Goal: Find specific page/section: Find specific page/section

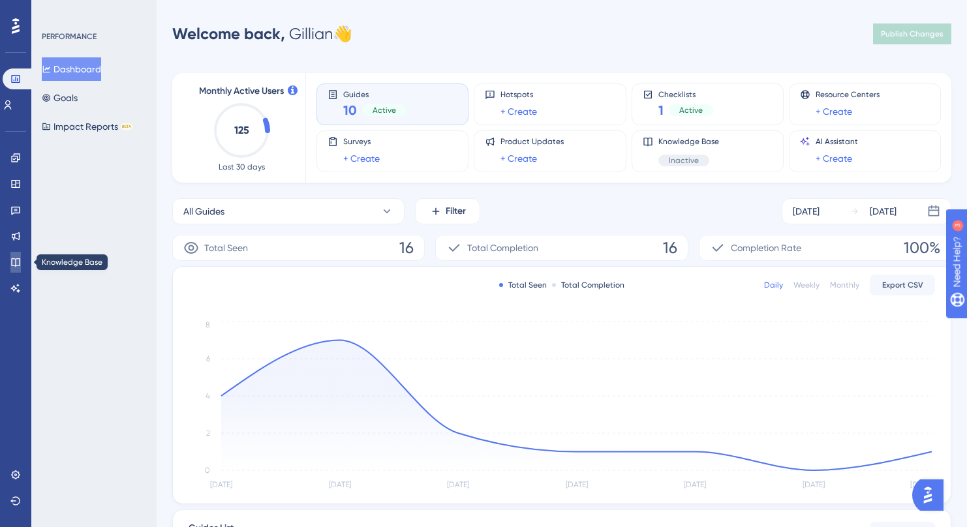
click at [19, 267] on icon at bounding box center [15, 262] width 10 height 10
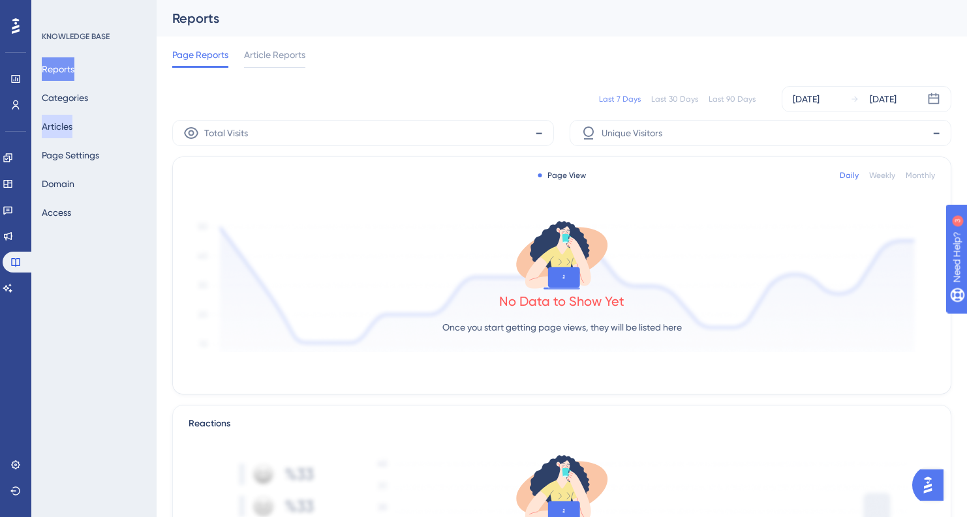
click at [65, 121] on button "Articles" at bounding box center [57, 126] width 31 height 23
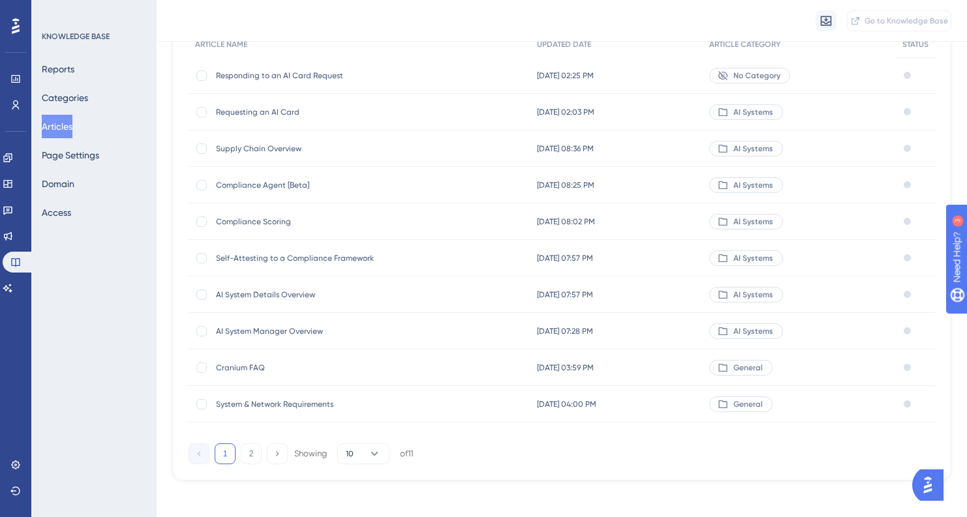
scroll to position [147, 0]
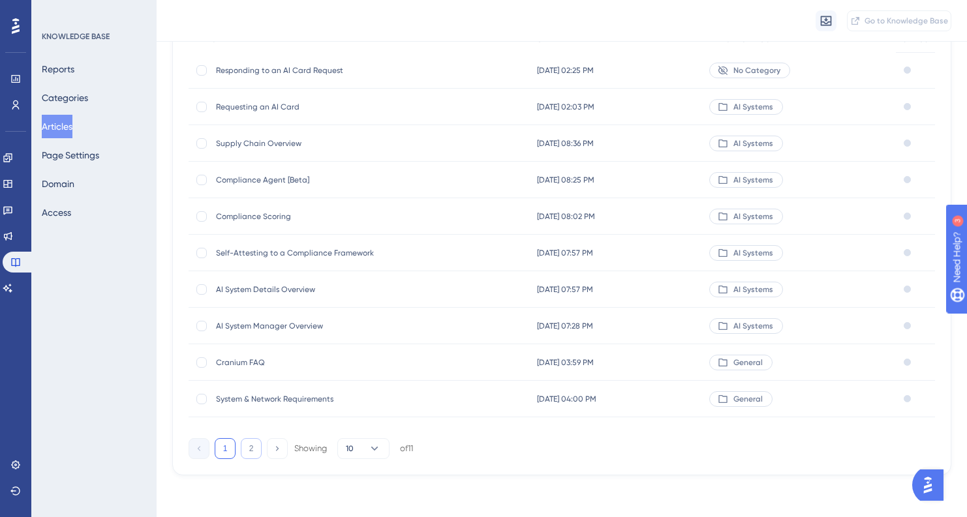
click at [252, 450] on button "2" at bounding box center [251, 448] width 21 height 21
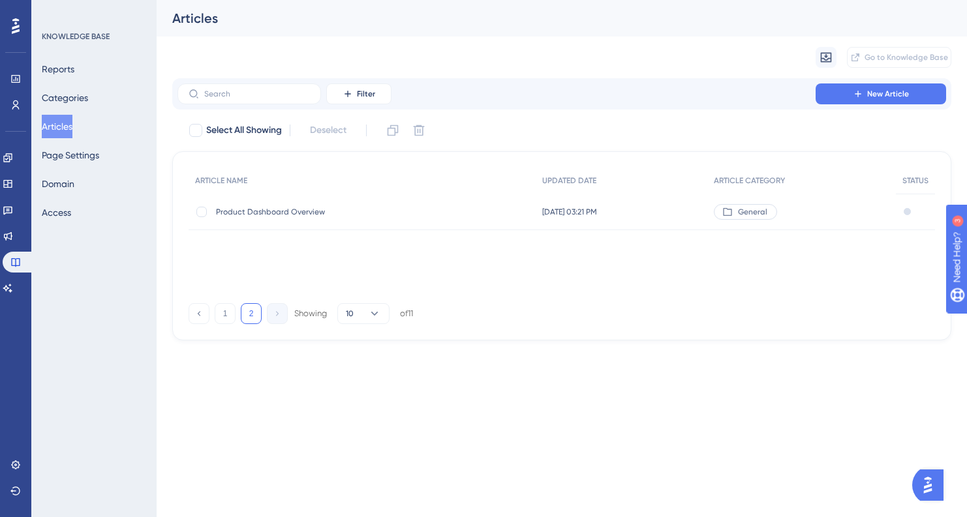
scroll to position [0, 0]
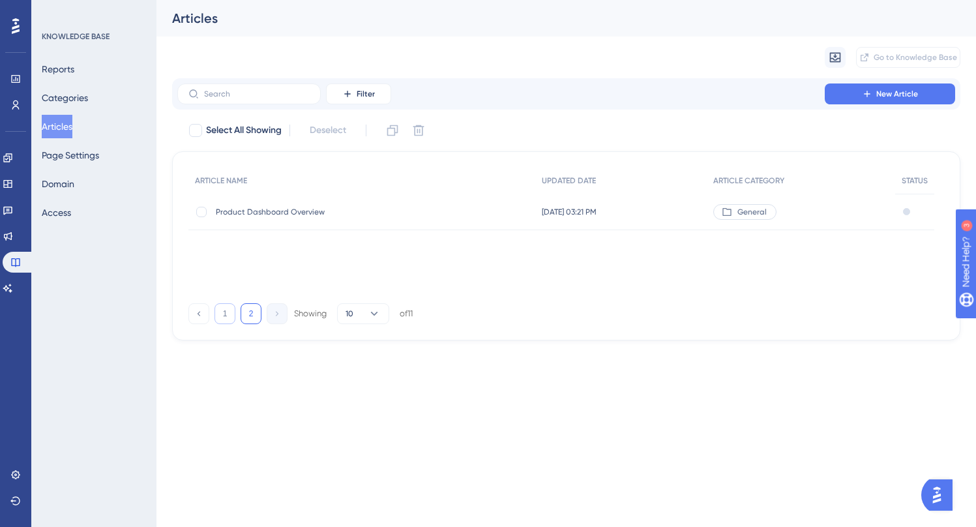
click at [226, 308] on button "1" at bounding box center [225, 313] width 21 height 21
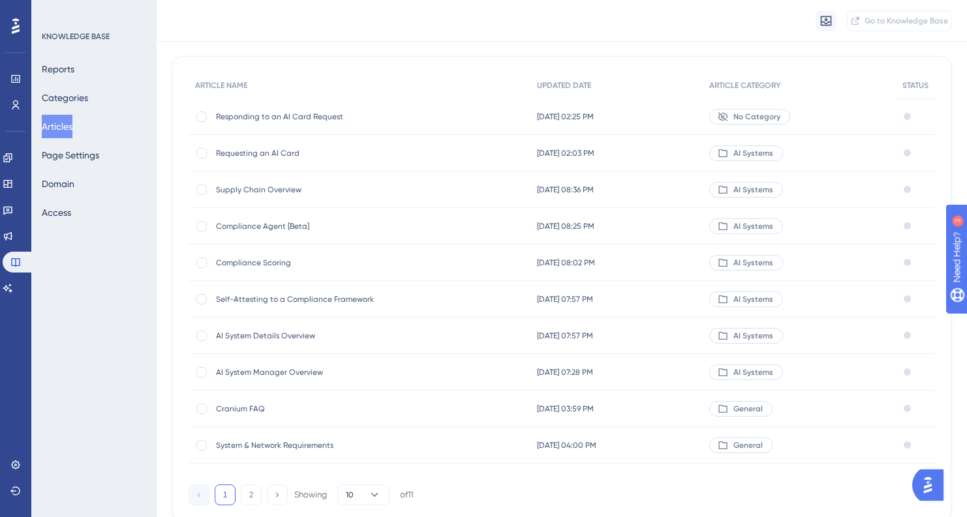
scroll to position [102, 0]
